Goal: Task Accomplishment & Management: Manage account settings

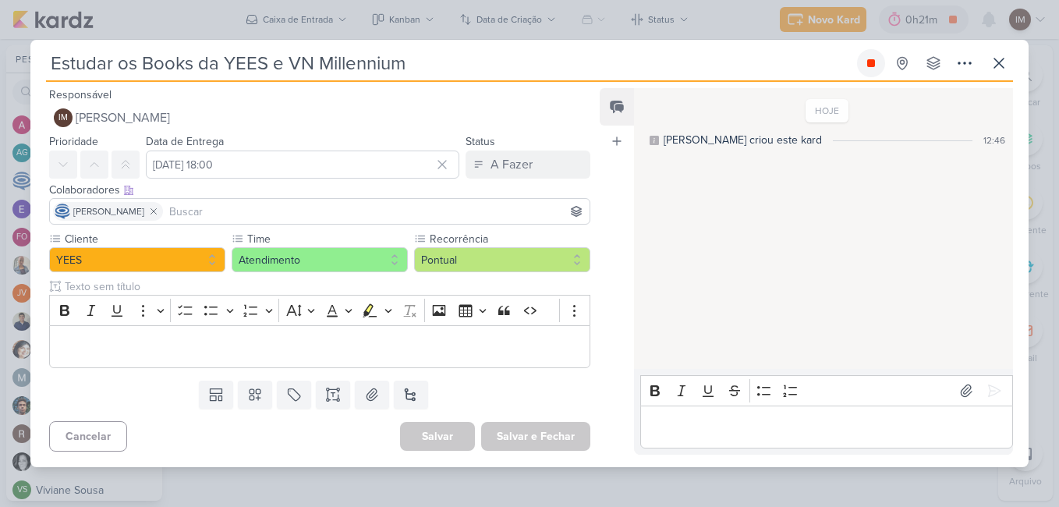
click at [871, 64] on icon at bounding box center [871, 63] width 8 height 8
click at [1004, 66] on icon at bounding box center [999, 63] width 19 height 19
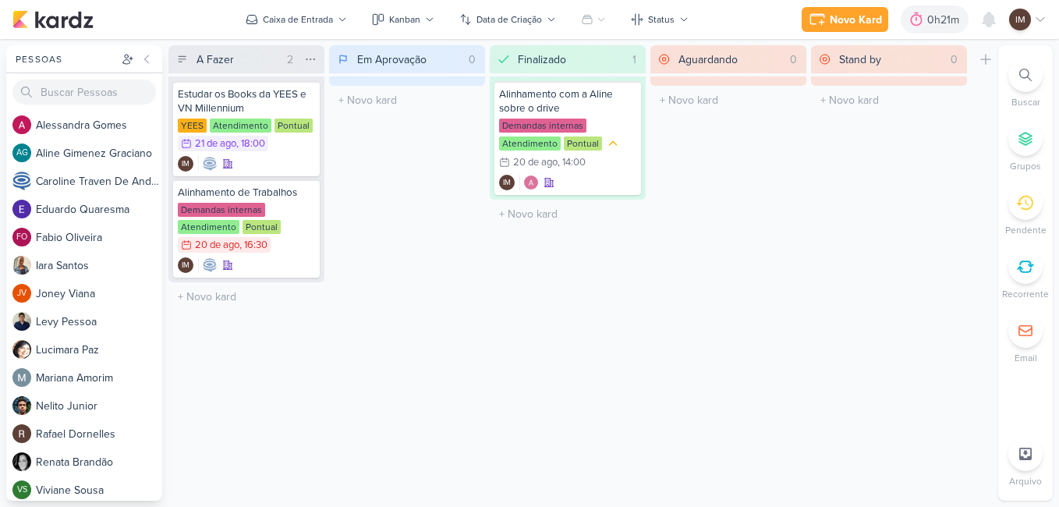
click at [272, 70] on div "A Fazer 2 Mover Para Esquerda Mover Para Direita [GEOGRAPHIC_DATA]" at bounding box center [246, 59] width 156 height 28
click at [268, 59] on input "A Fazer" at bounding box center [236, 59] width 87 height 22
click at [475, 206] on div "Em Aprovação 0 Mover Para Esquerda Mover Para Direita [GEOGRAPHIC_DATA] O títul…" at bounding box center [407, 272] width 156 height 455
click at [291, 167] on div "IM" at bounding box center [246, 164] width 137 height 16
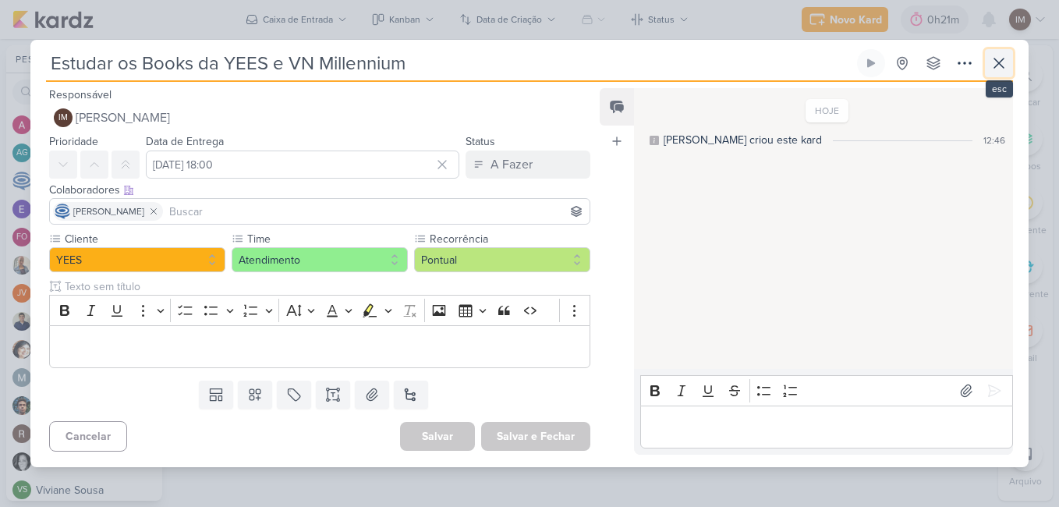
click at [995, 66] on icon at bounding box center [999, 63] width 19 height 19
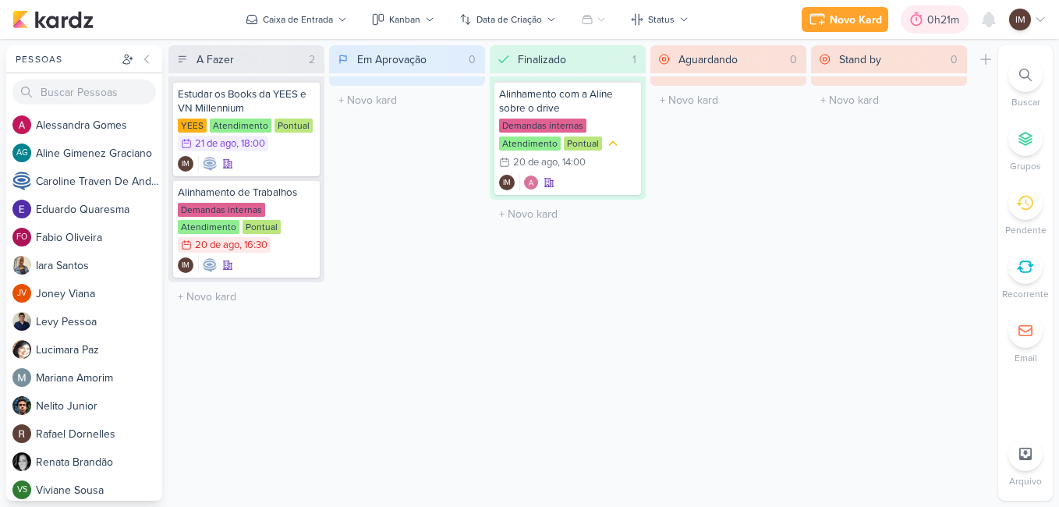
click at [948, 20] on div "0h21m" at bounding box center [945, 20] width 37 height 16
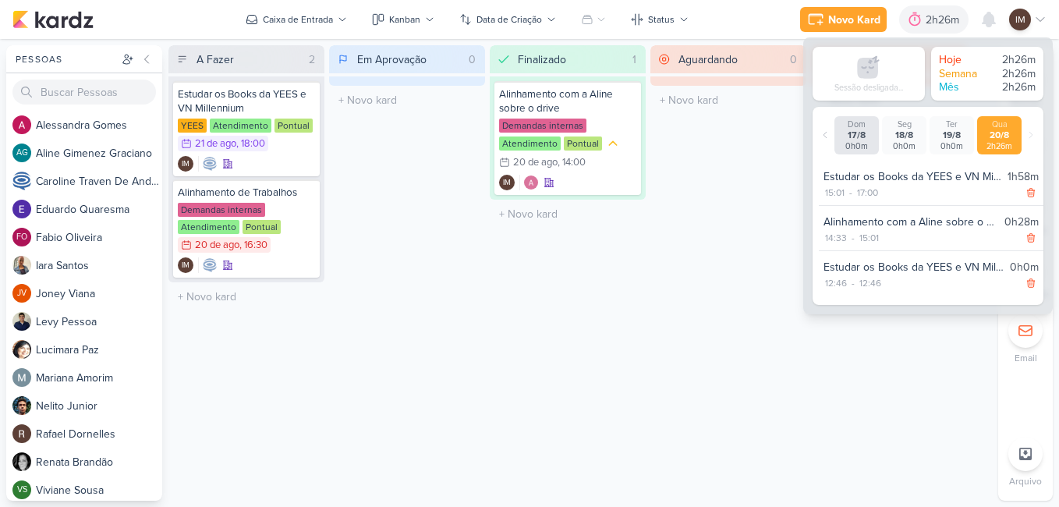
click at [680, 274] on div "Aguardando 0 Mover Para Esquerda Mover Para Direita [GEOGRAPHIC_DATA] O título …" at bounding box center [728, 272] width 156 height 455
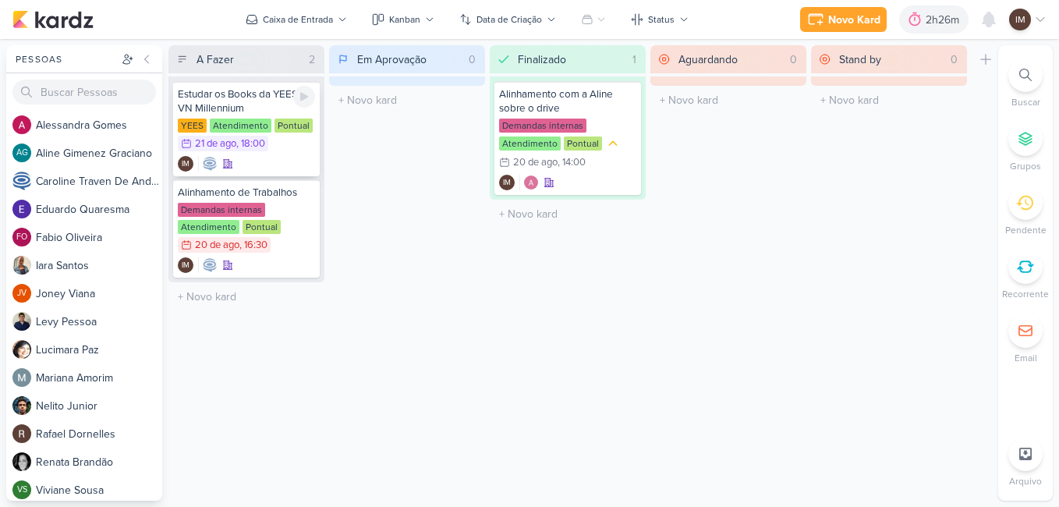
click at [282, 99] on div "Estudar os Books da YEES e VN Millennium" at bounding box center [246, 101] width 137 height 28
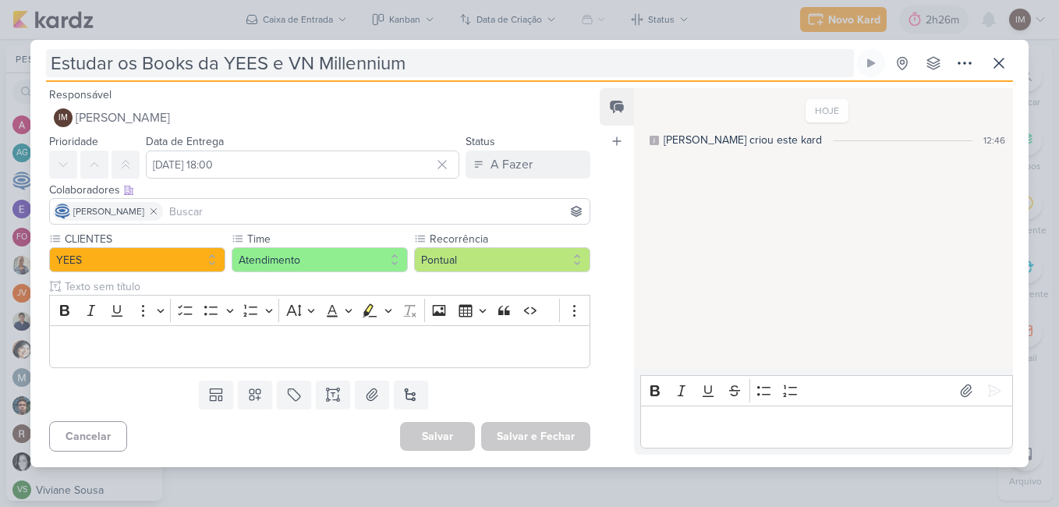
click at [420, 62] on input "Estudar os Books da YEES e VN Millennium" at bounding box center [450, 63] width 808 height 28
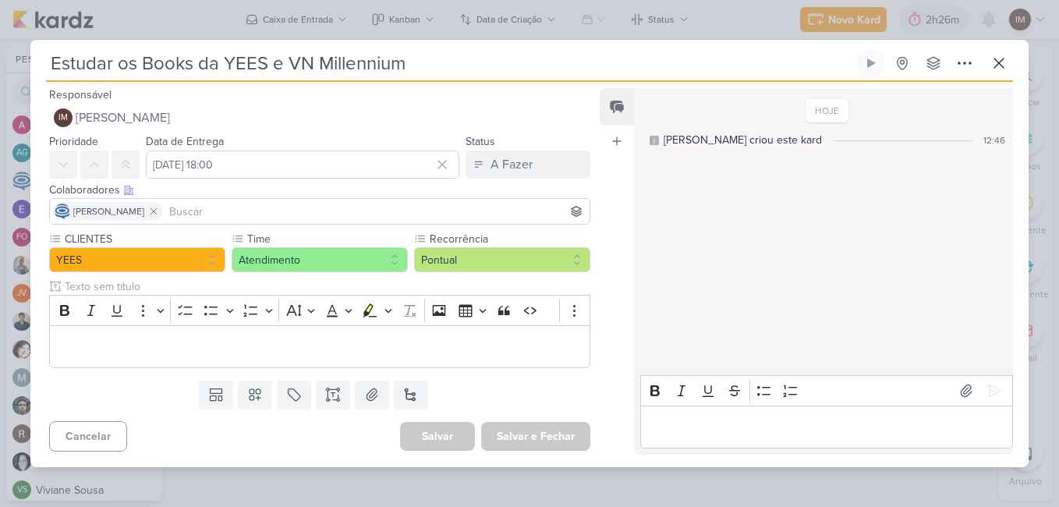
click at [1013, 57] on div "Estudar os Books da YEES e VN Millennium Criado por mim nenhum grupo disponível" at bounding box center [529, 257] width 998 height 417
click at [995, 63] on icon at bounding box center [999, 63] width 19 height 19
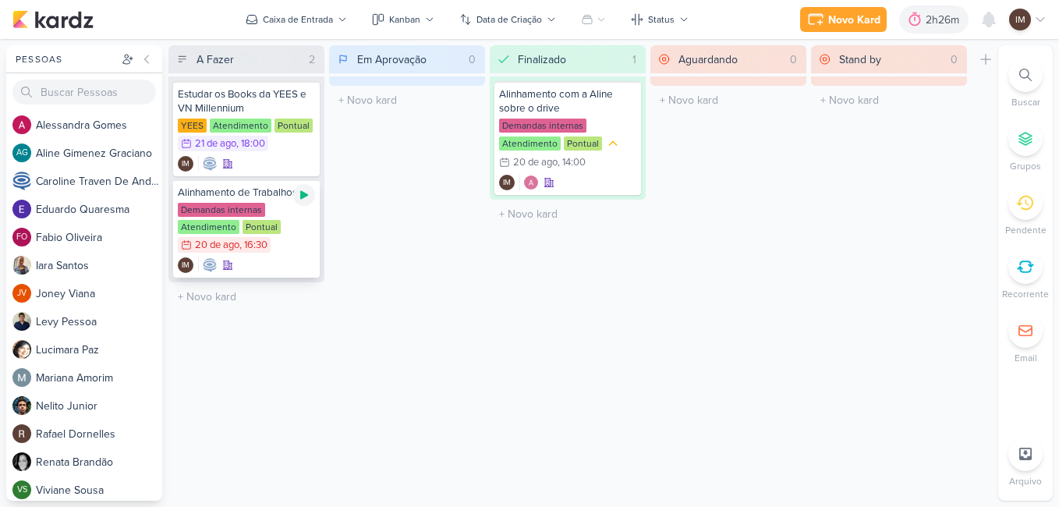
click at [303, 197] on icon at bounding box center [304, 195] width 8 height 9
click at [245, 109] on div "Estudar os Books da YEES e VN Millennium" at bounding box center [246, 101] width 137 height 28
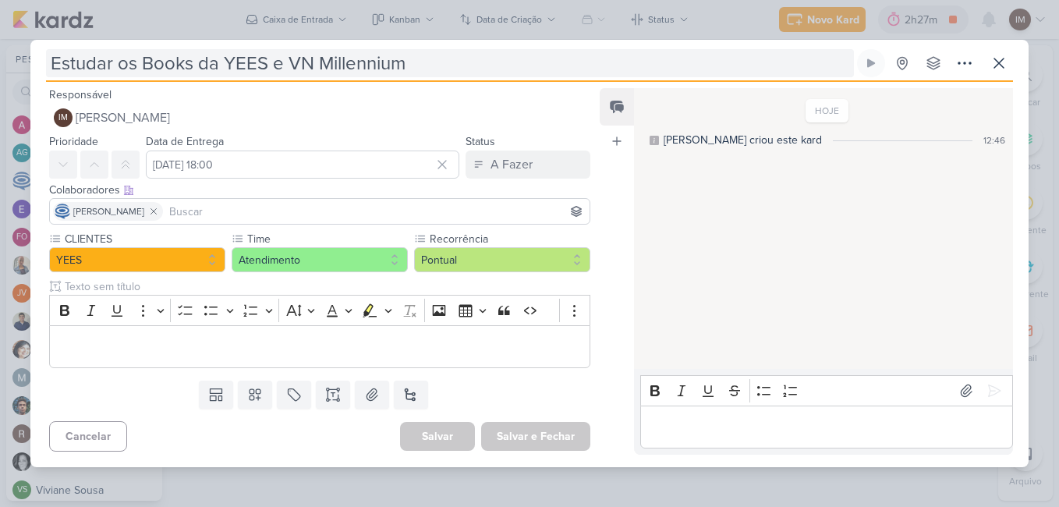
click at [286, 67] on input "Estudar os Books da YEES e VN Millennium" at bounding box center [450, 63] width 808 height 28
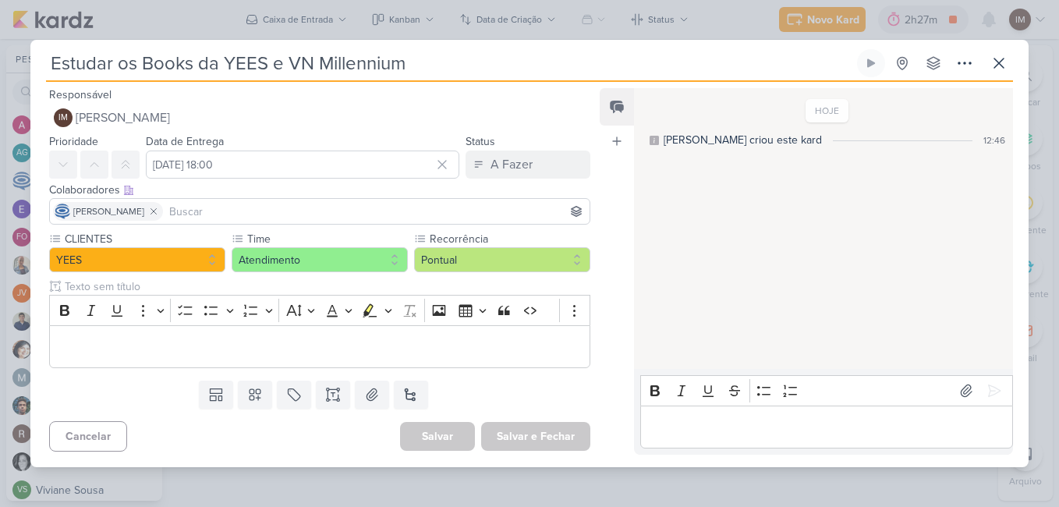
click at [286, 67] on input "Estudar os Books da YEES e VN Millennium" at bounding box center [450, 63] width 808 height 28
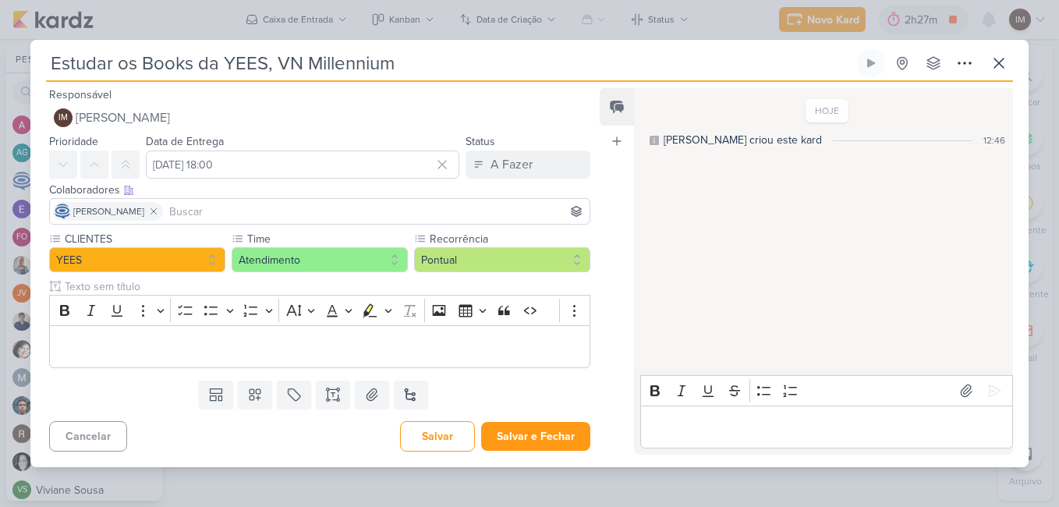
click at [437, 58] on input "Estudar os Books da YEES, VN Millennium" at bounding box center [450, 63] width 808 height 28
type input "Estudar os Books da YEES, VN Millennium e MPD"
click at [511, 432] on button "Salvar e Fechar" at bounding box center [535, 436] width 109 height 29
